Goal: Transaction & Acquisition: Purchase product/service

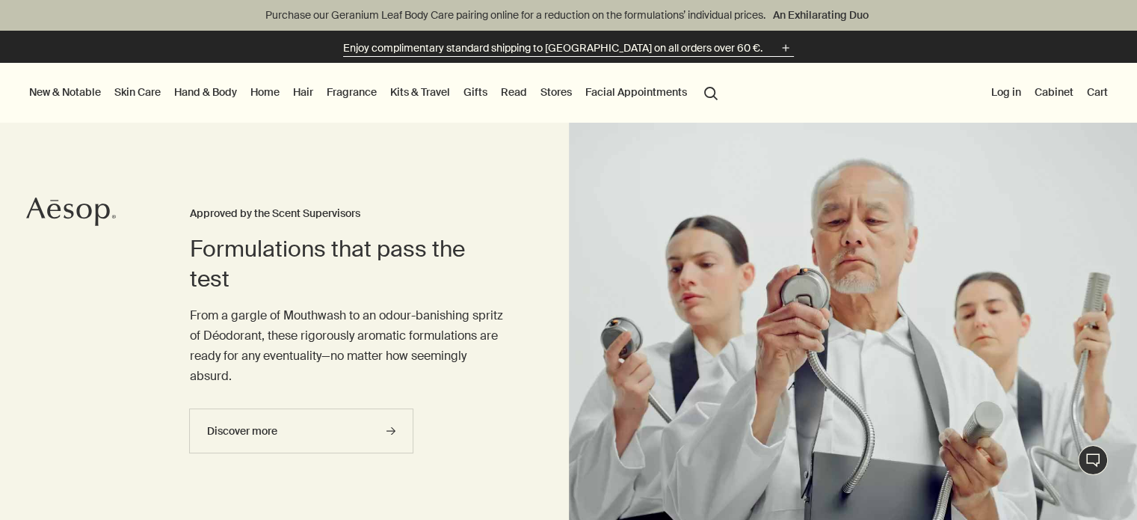
click at [508, 47] on p "Enjoy complimentary standard shipping to [GEOGRAPHIC_DATA] on all orders over 6…" at bounding box center [552, 48] width 419 height 16
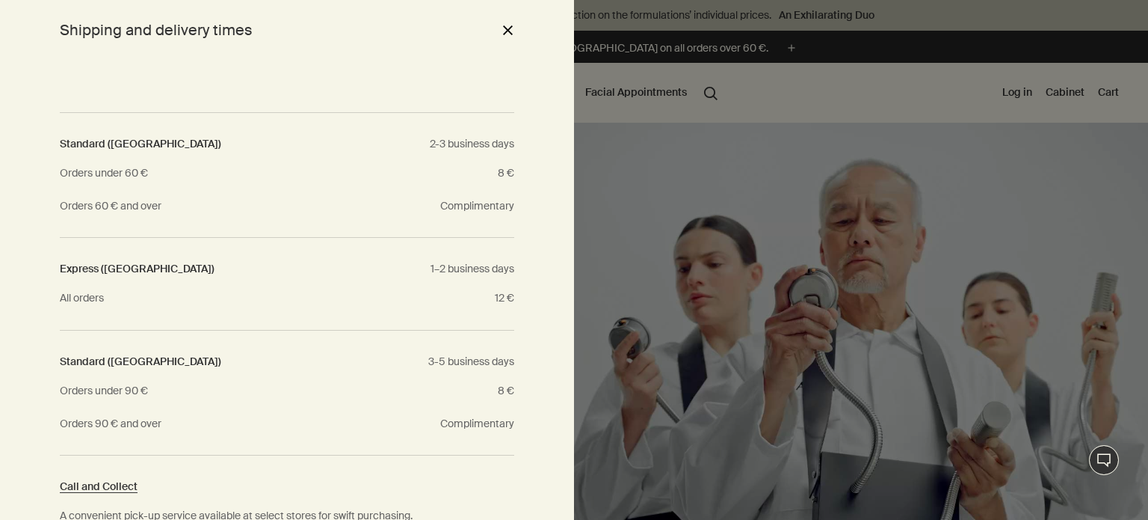
click at [508, 33] on button "close" at bounding box center [508, 29] width 18 height 25
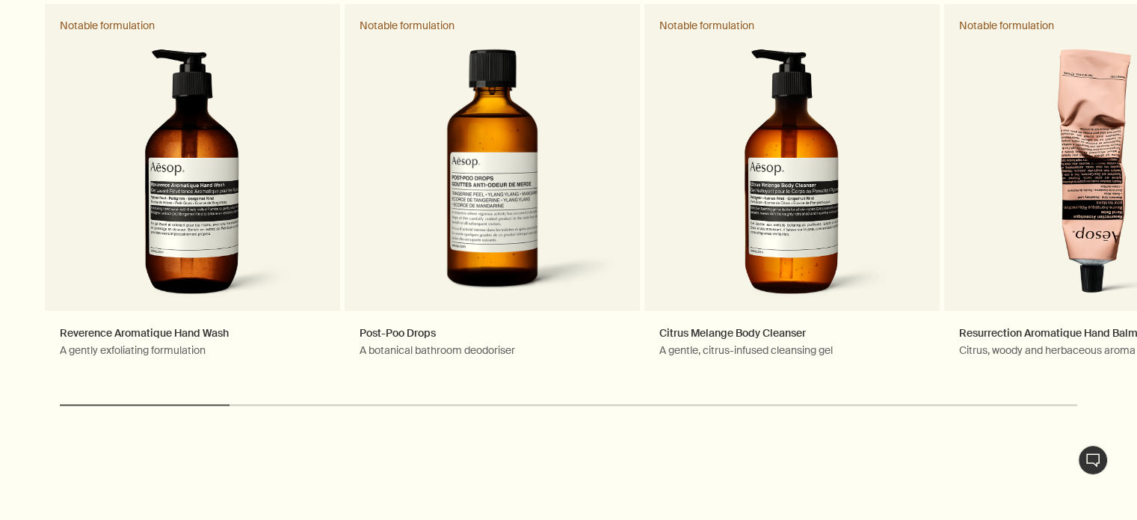
scroll to position [2687, 0]
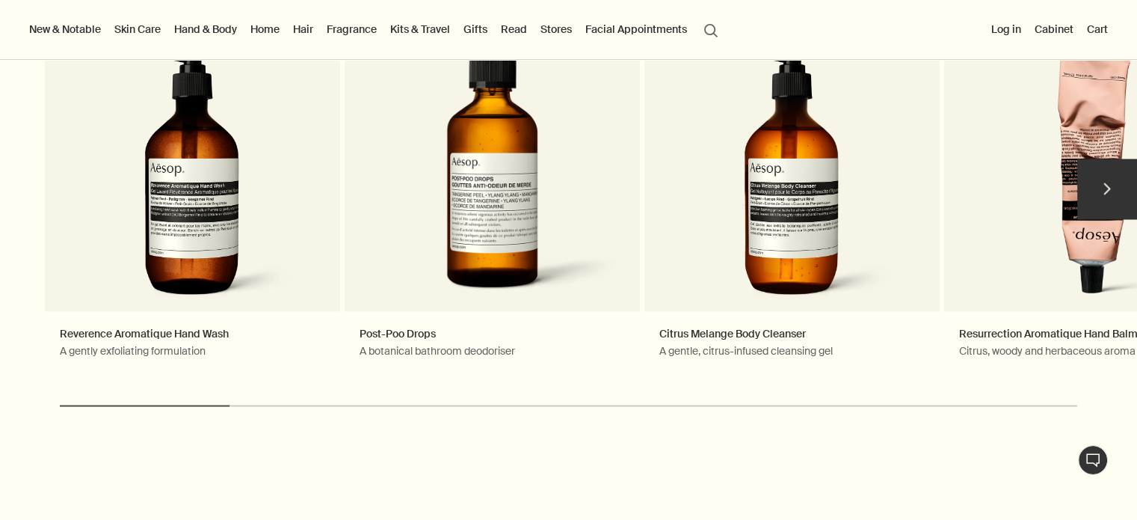
click at [1112, 193] on button "chevron" at bounding box center [1107, 188] width 60 height 60
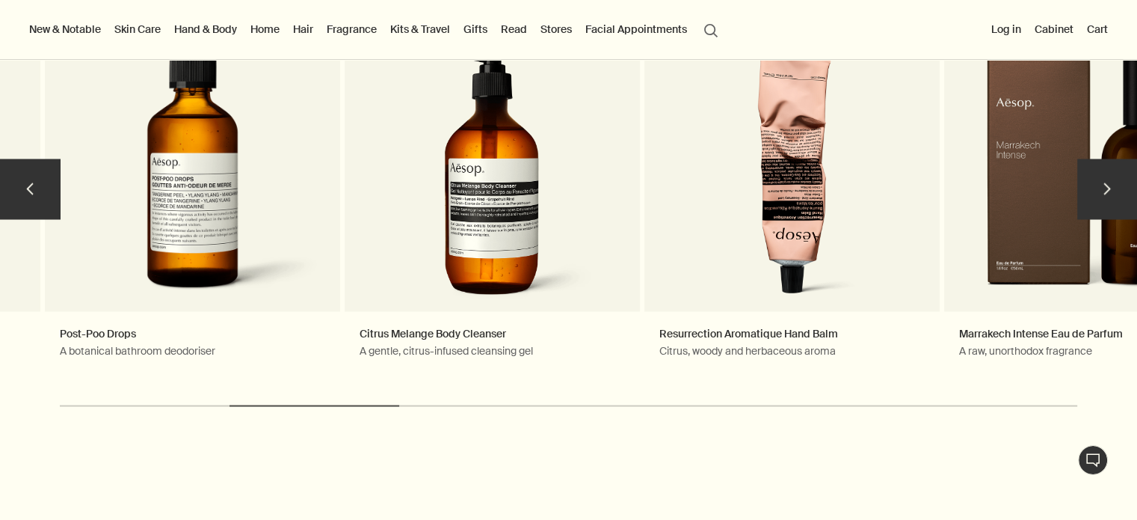
click at [1112, 193] on button "chevron" at bounding box center [1107, 188] width 60 height 60
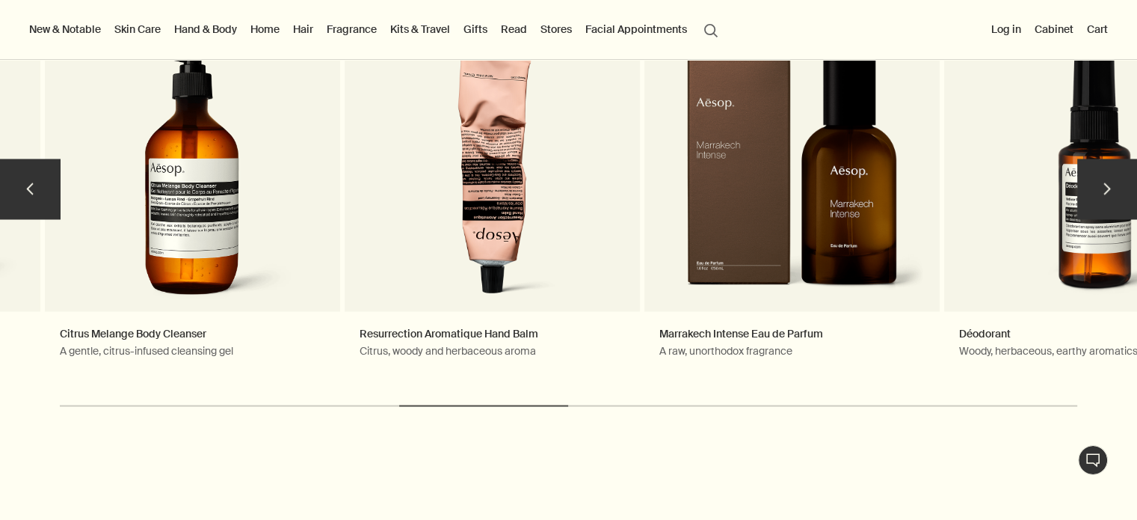
click at [1112, 193] on button "chevron" at bounding box center [1107, 188] width 60 height 60
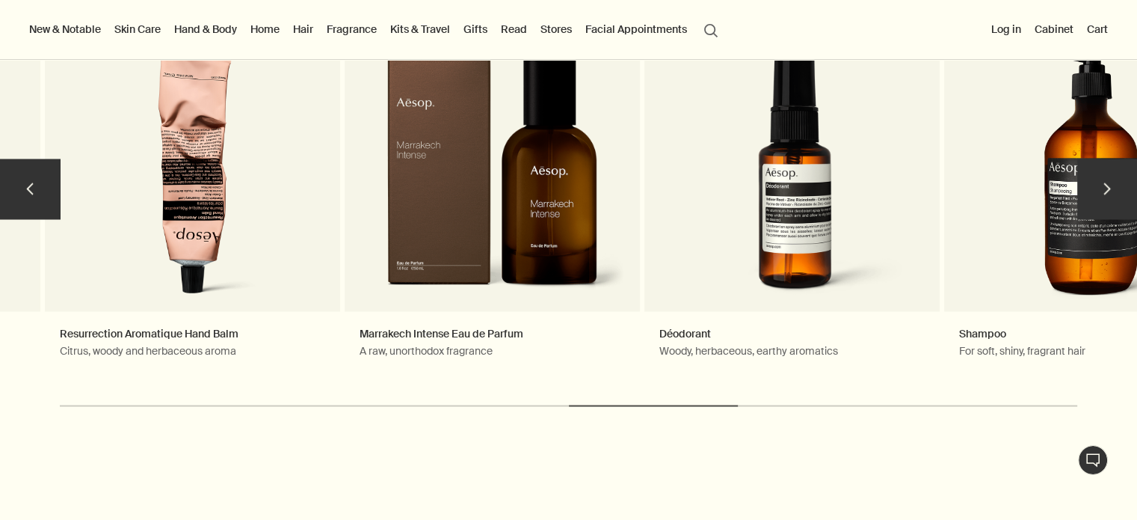
click at [1112, 193] on button "chevron" at bounding box center [1107, 188] width 60 height 60
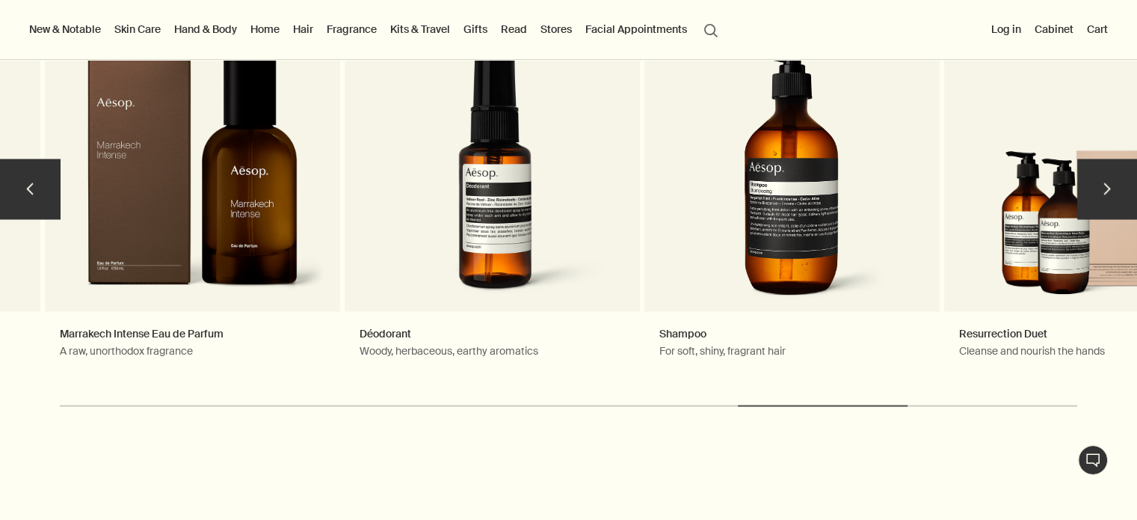
click at [1112, 193] on button "chevron" at bounding box center [1107, 188] width 60 height 60
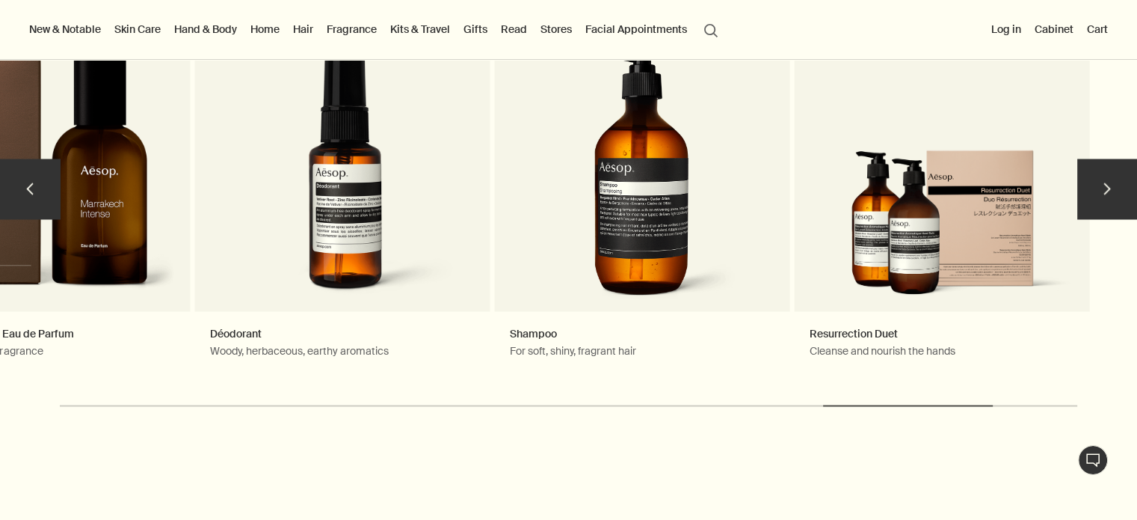
click at [1112, 193] on button "chevron" at bounding box center [1107, 188] width 60 height 60
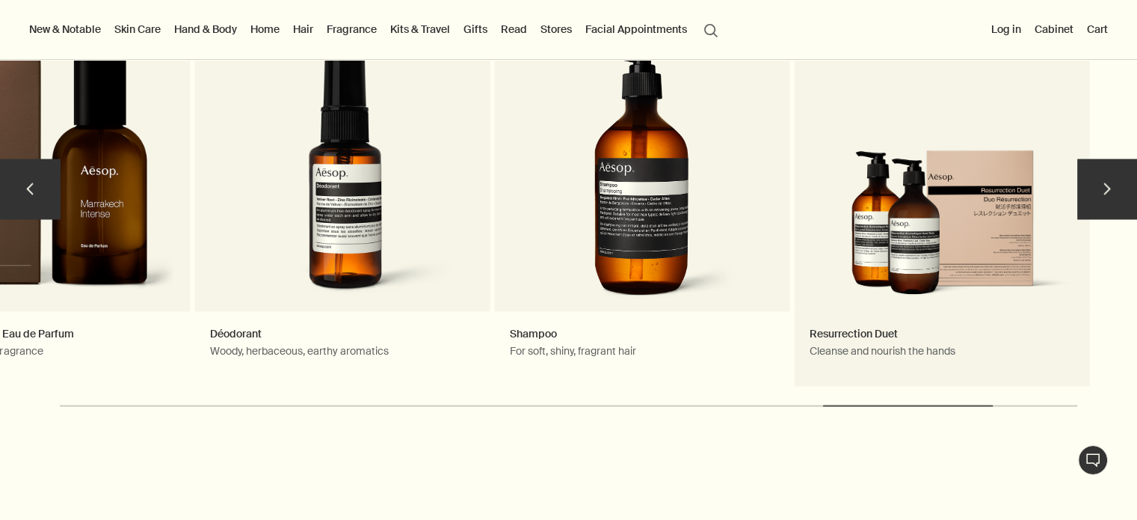
click at [958, 204] on link "Resurrection Duet Cleanse and nourish the hands Notable formulation" at bounding box center [942, 194] width 295 height 381
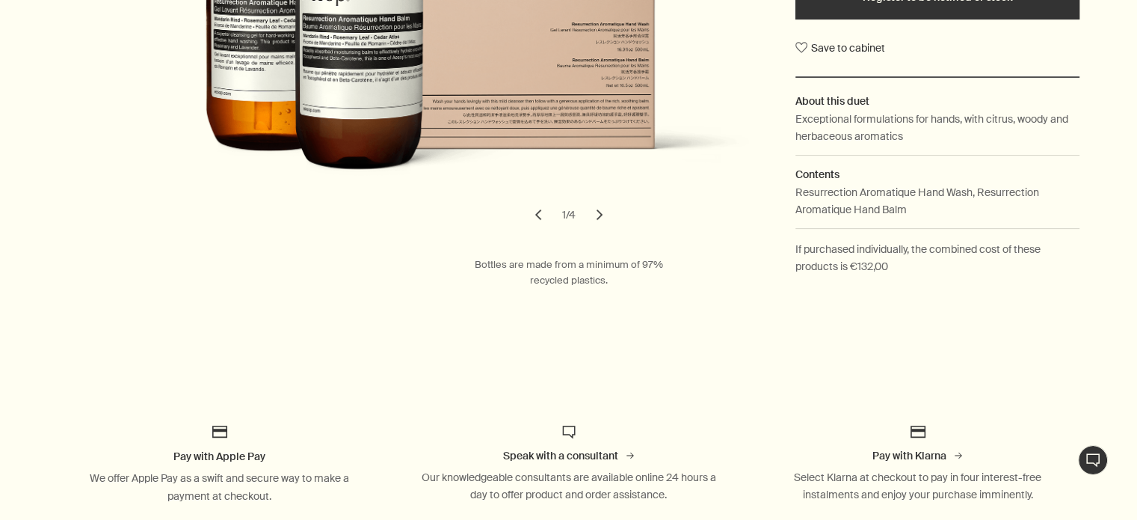
scroll to position [465, 0]
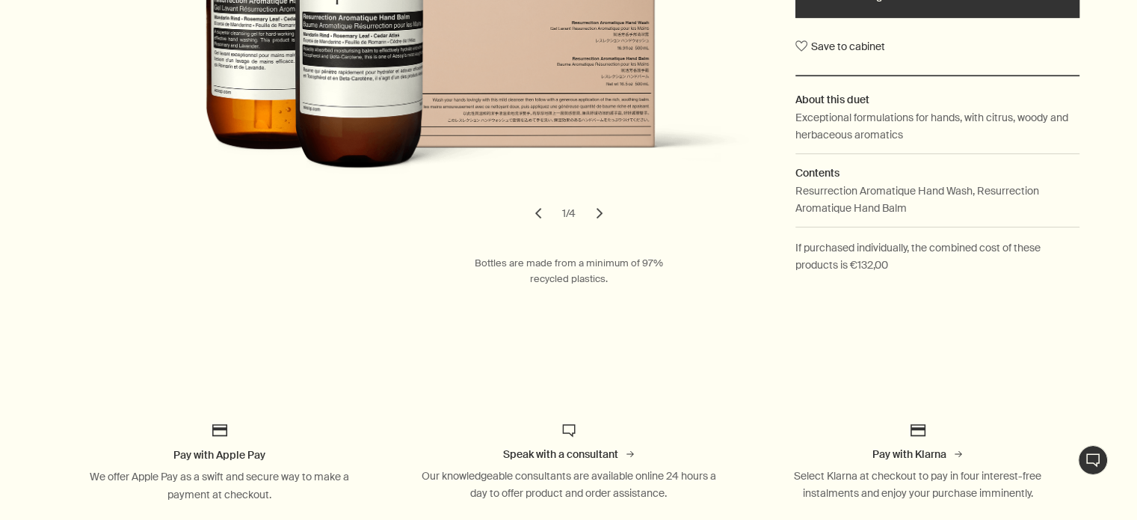
click at [600, 218] on button "chevron" at bounding box center [599, 213] width 33 height 33
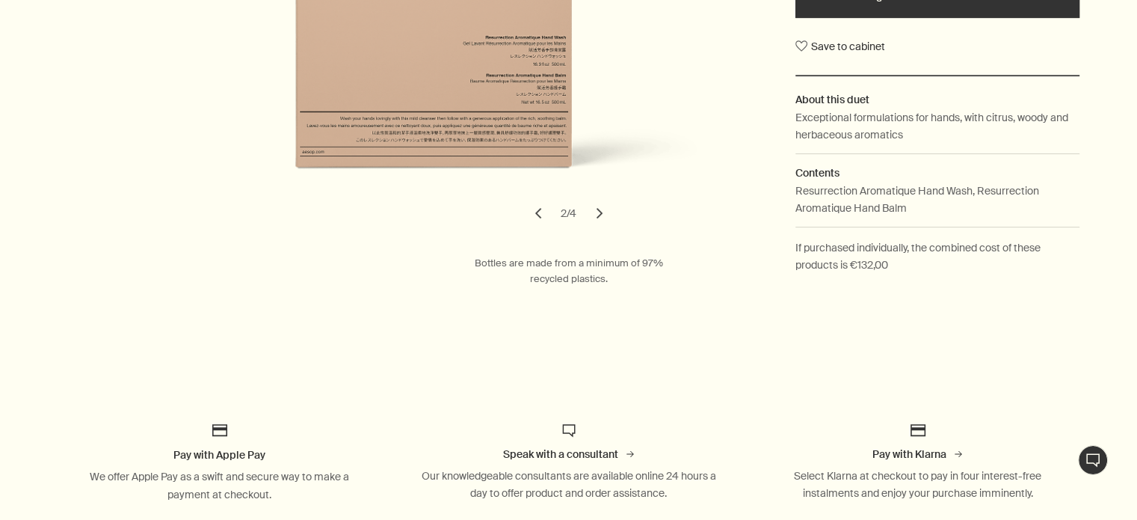
click at [600, 218] on button "chevron" at bounding box center [599, 213] width 33 height 33
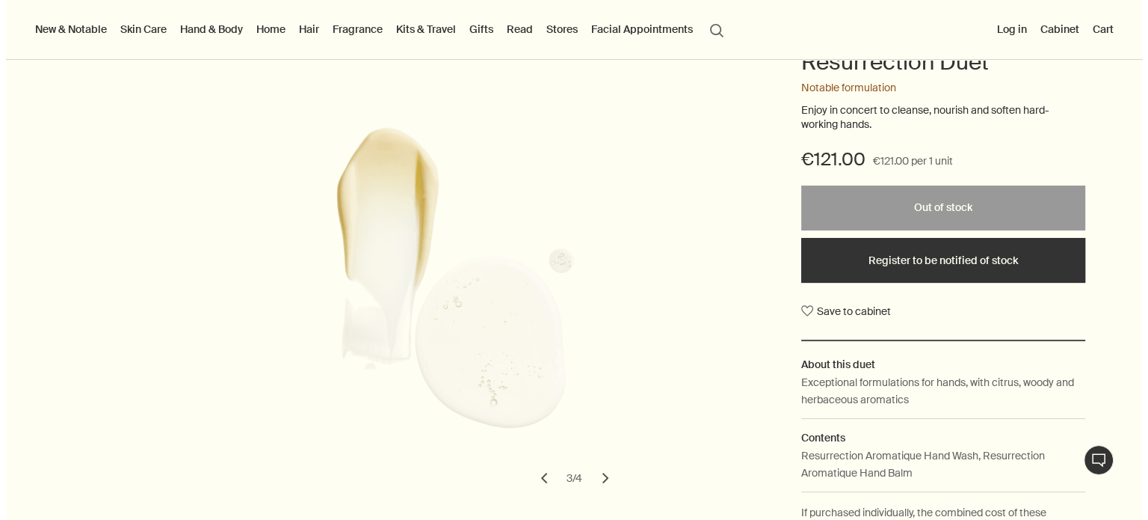
scroll to position [199, 0]
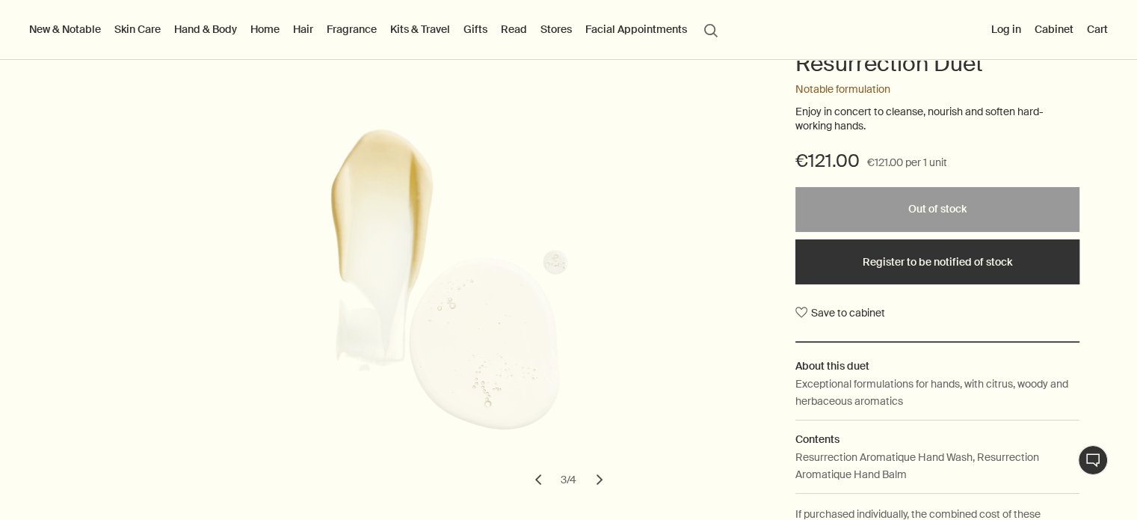
click at [410, 28] on link "Kits & Travel" at bounding box center [420, 28] width 66 height 19
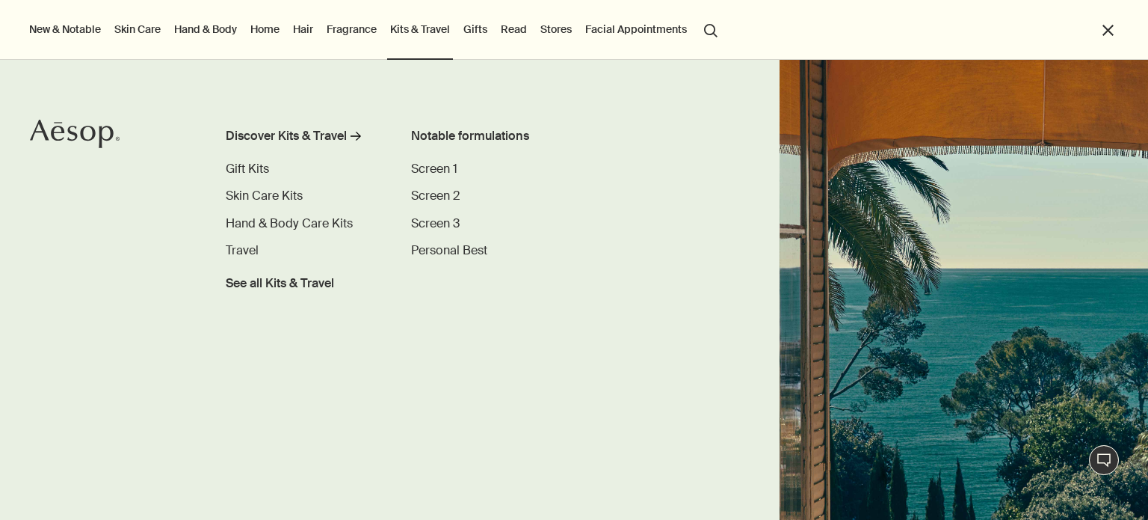
click at [304, 31] on link "Hair" at bounding box center [303, 28] width 26 height 19
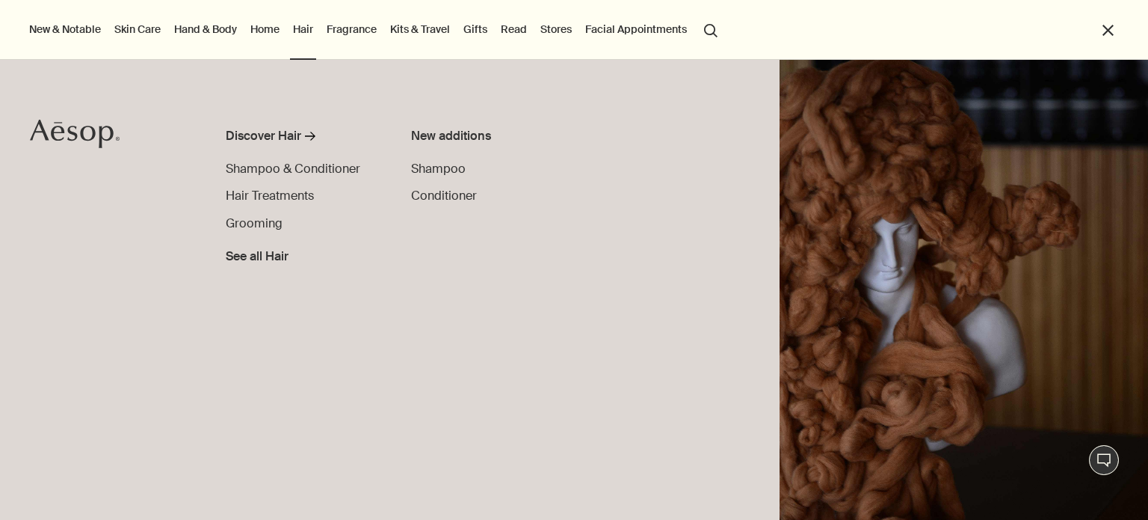
click at [155, 34] on link "Skin Care" at bounding box center [137, 28] width 52 height 19
